Goal: Transaction & Acquisition: Download file/media

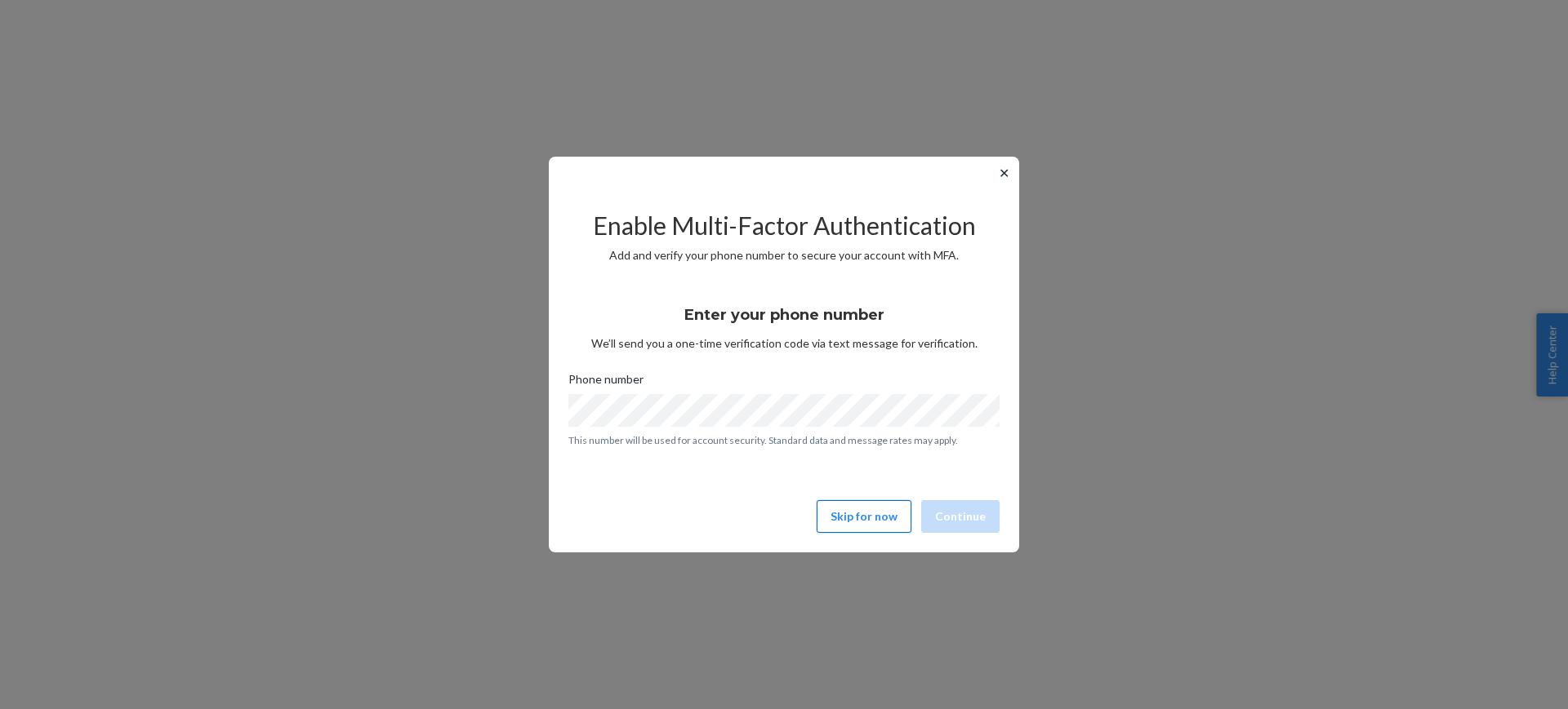
click at [876, 516] on button "Skip for now" at bounding box center [864, 516] width 95 height 33
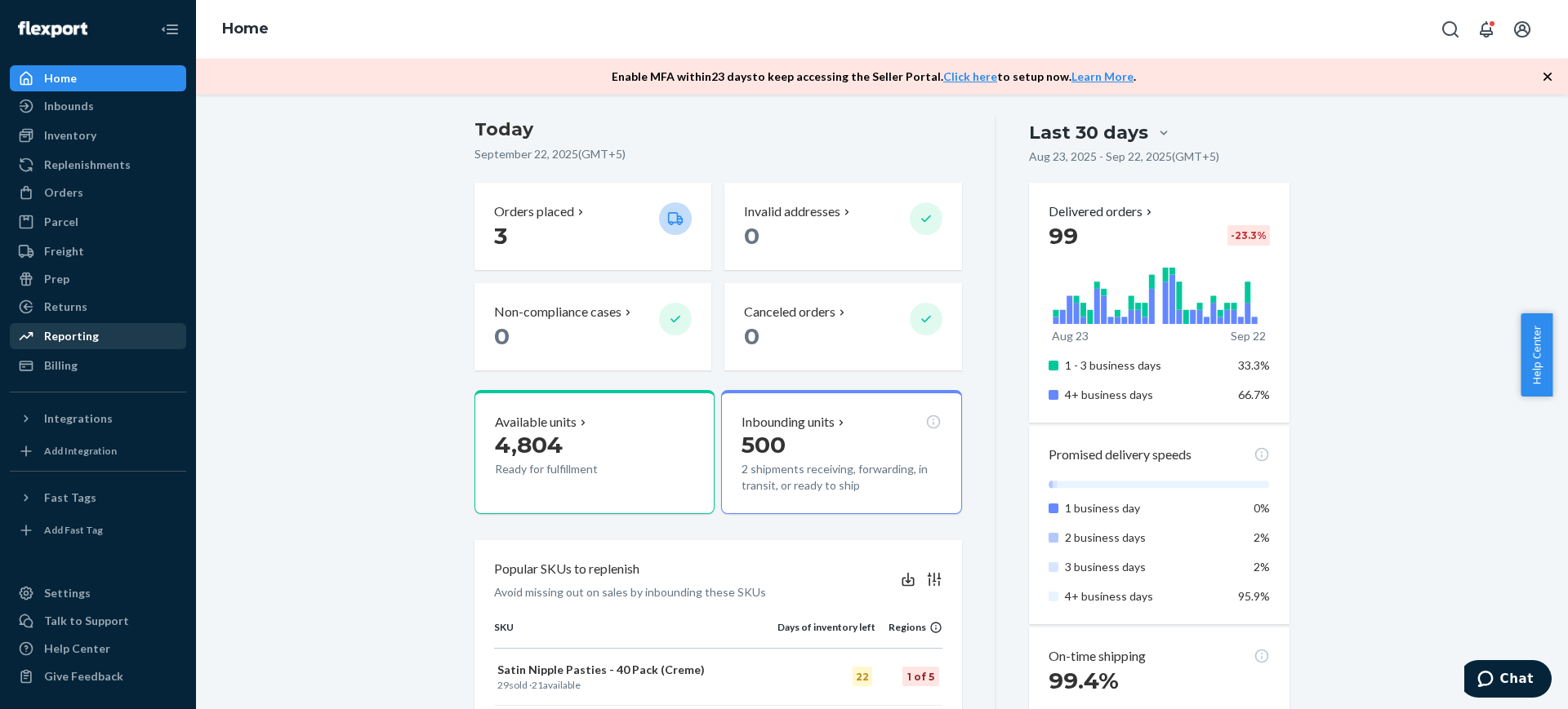
click at [71, 340] on div "Reporting" at bounding box center [71, 336] width 55 height 17
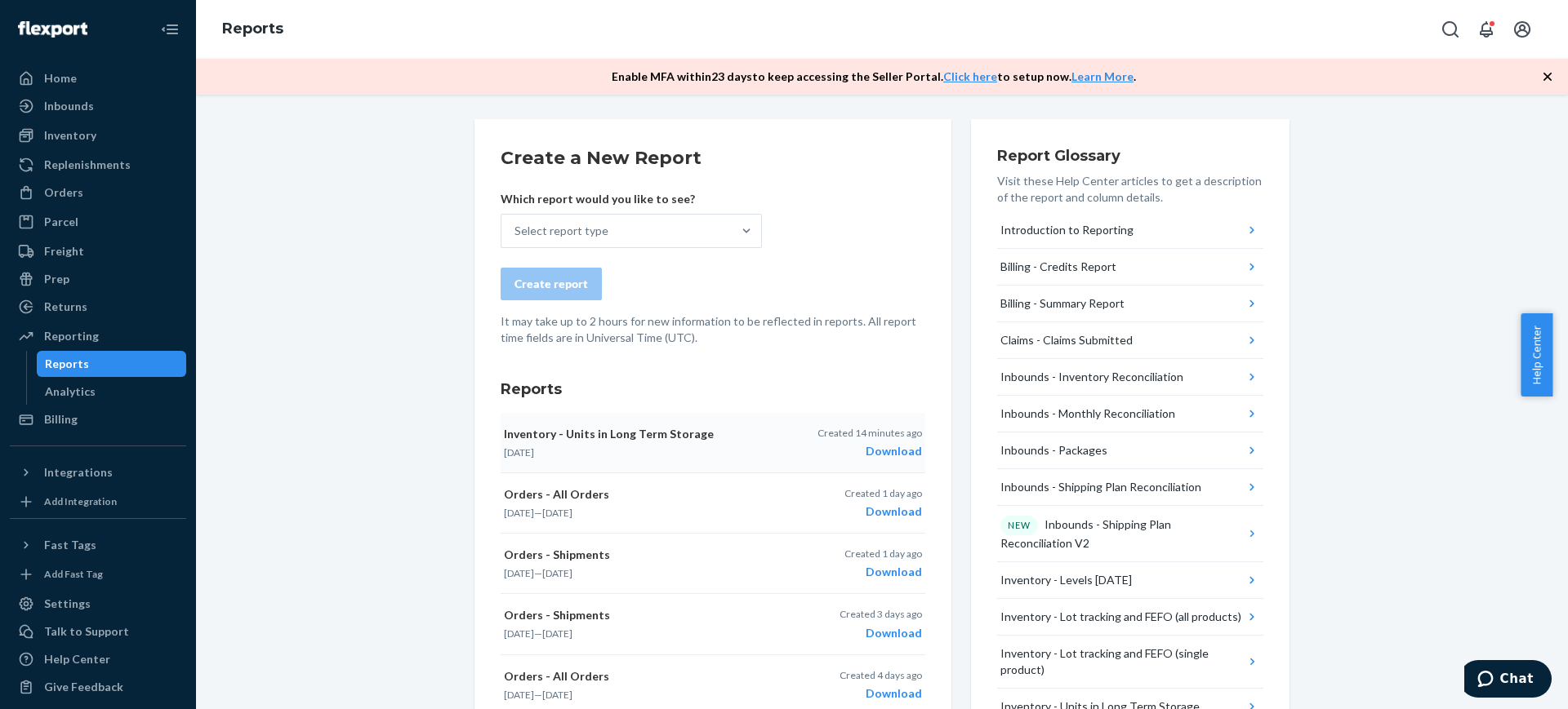
click at [885, 448] on div "Download" at bounding box center [869, 451] width 105 height 17
